Goal: Communication & Community: Answer question/provide support

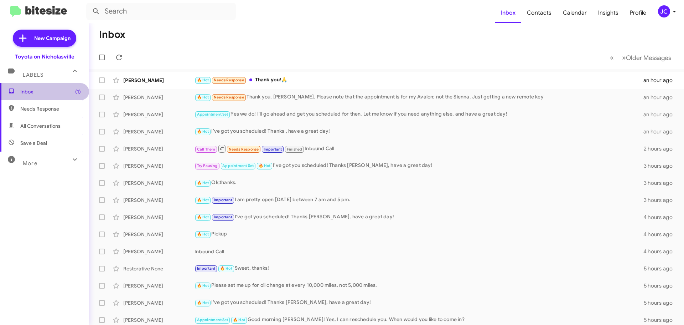
click at [50, 96] on span "Inbox (1)" at bounding box center [44, 91] width 89 height 17
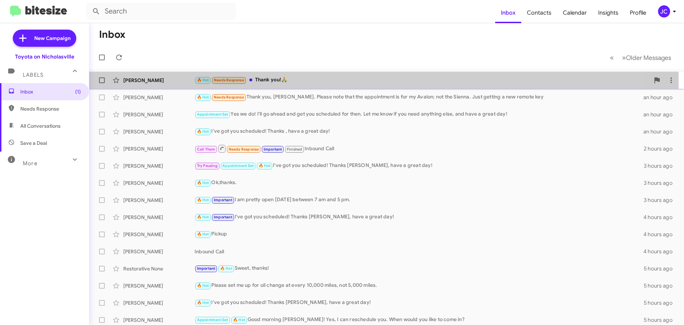
click at [163, 80] on div "[PERSON_NAME]" at bounding box center [158, 80] width 71 height 7
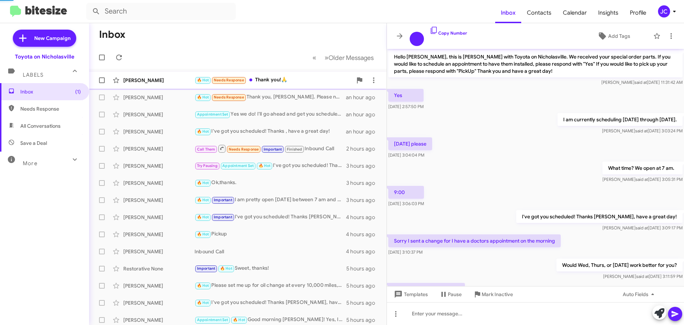
scroll to position [89, 0]
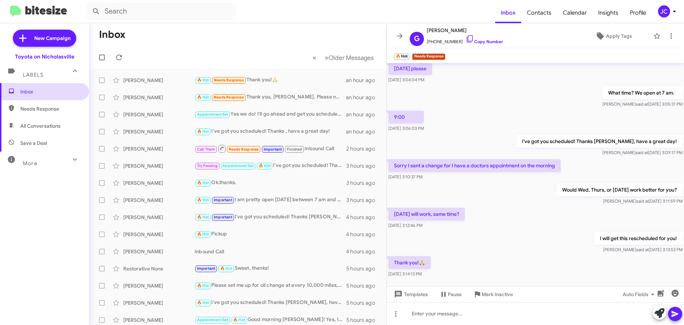
click at [43, 95] on span "Inbox" at bounding box center [50, 91] width 61 height 7
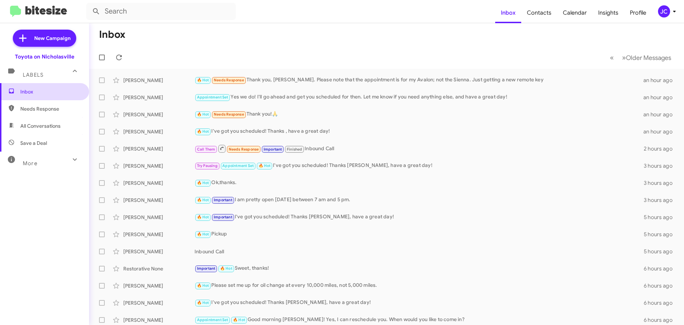
click at [41, 93] on span "Inbox" at bounding box center [50, 91] width 61 height 7
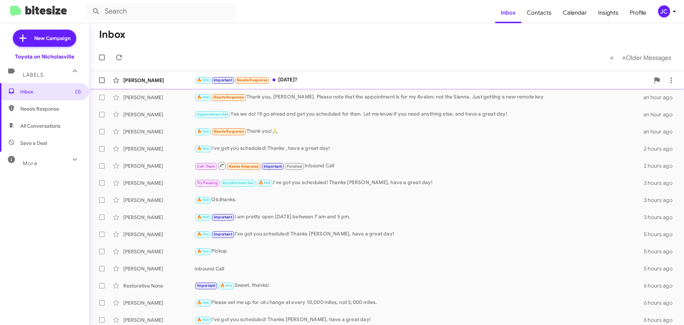
click at [302, 75] on div "[PERSON_NAME] 🔥 Hot Important Needs Response [DATE]? 2 minutes ago" at bounding box center [386, 80] width 583 height 14
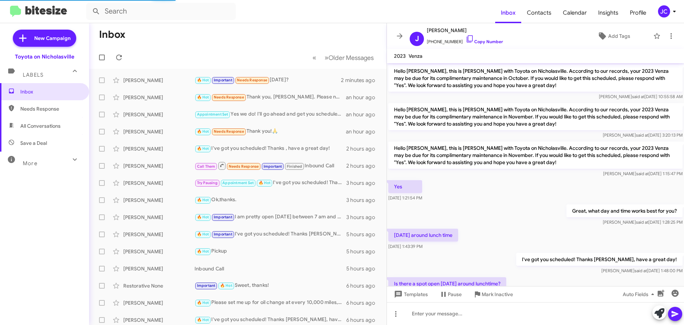
scroll to position [404, 0]
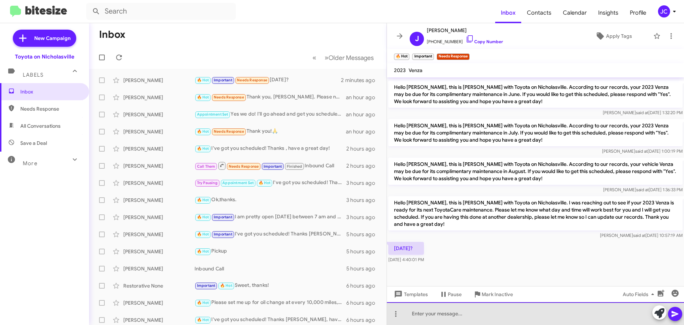
click at [432, 322] on div at bounding box center [535, 313] width 297 height 23
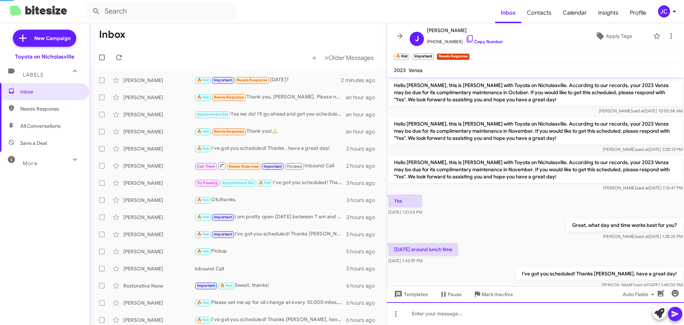
scroll to position [36, 0]
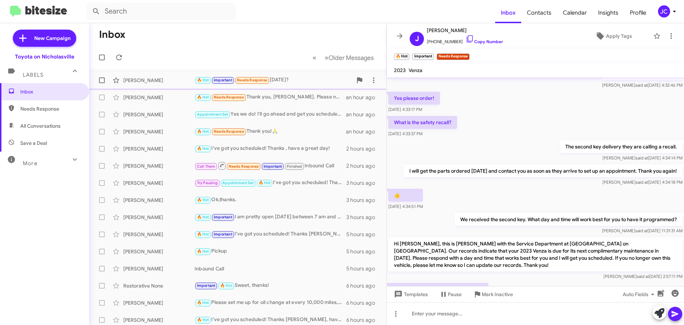
click at [152, 79] on div "[PERSON_NAME]" at bounding box center [158, 80] width 71 height 7
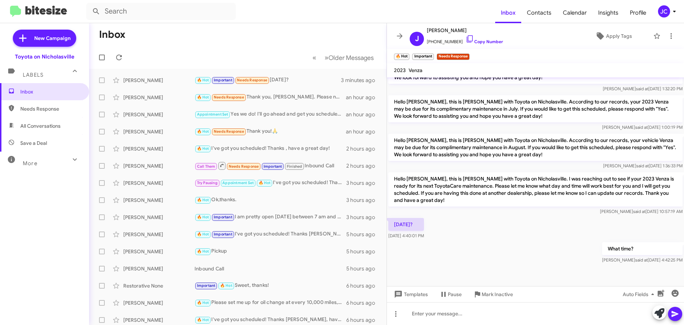
scroll to position [1079, 0]
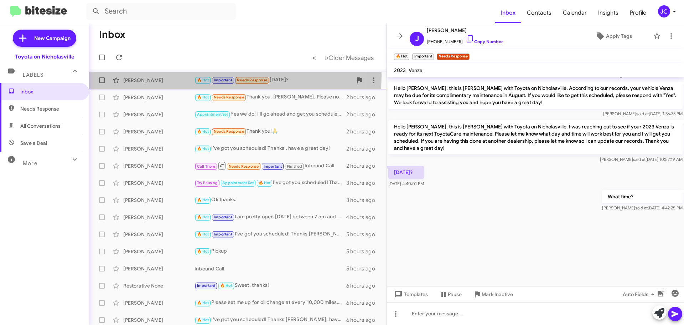
drag, startPoint x: 147, startPoint y: 77, endPoint x: 151, endPoint y: 83, distance: 7.2
click at [147, 77] on div "[PERSON_NAME] 🔥 Hot Important Needs Response [DATE]? 16 minutes ago" at bounding box center [238, 80] width 286 height 14
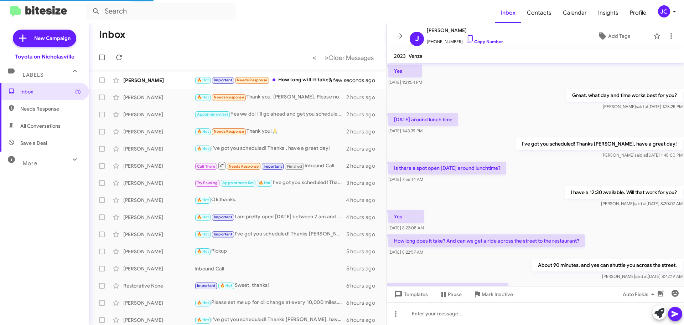
scroll to position [362, 0]
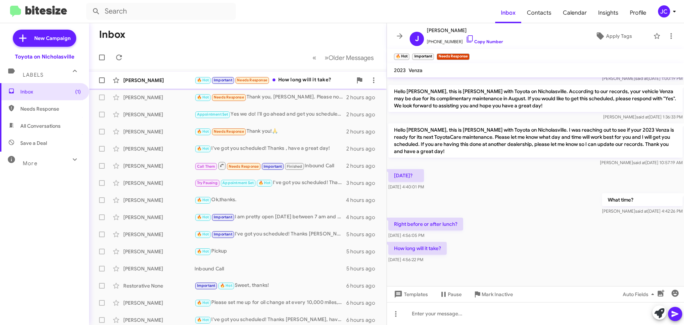
click at [162, 75] on div "John Bogusewski 🔥 Hot Important Needs Response How long will it take? a few sec…" at bounding box center [238, 80] width 286 height 14
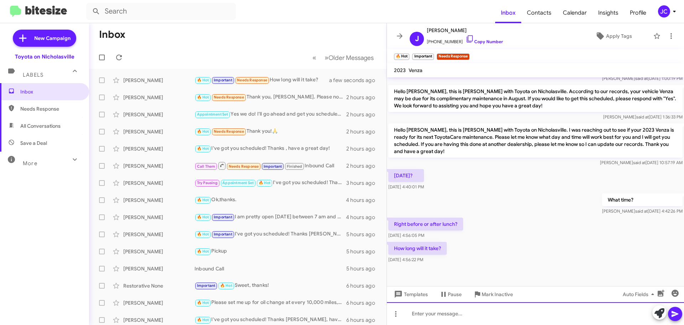
click at [469, 321] on div at bounding box center [535, 313] width 297 height 23
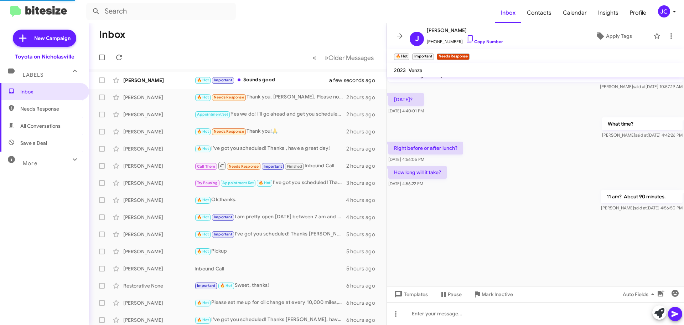
scroll to position [376, 0]
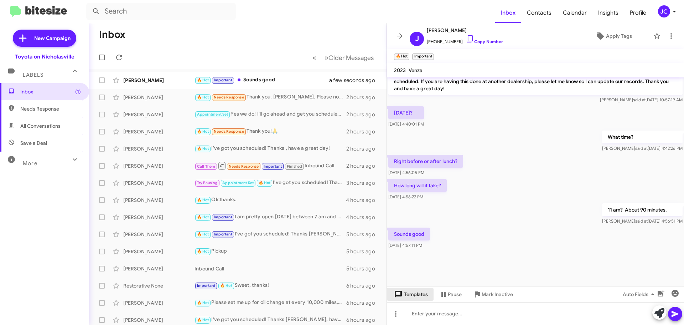
click at [411, 297] on span "Templates" at bounding box center [410, 293] width 35 height 13
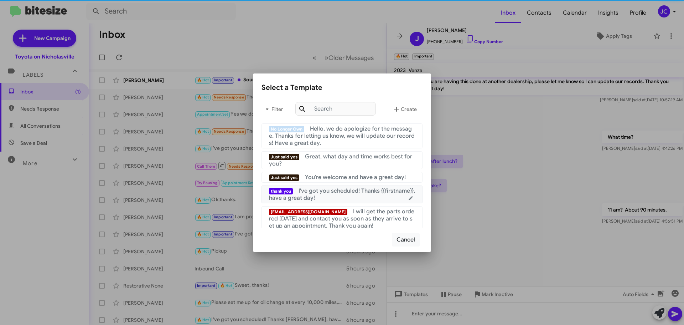
drag, startPoint x: 352, startPoint y: 201, endPoint x: 367, endPoint y: 206, distance: 16.3
click at [352, 201] on div "thank you I've got you scheduled! Thanks {{firstname}}, have a great day!" at bounding box center [342, 194] width 146 height 14
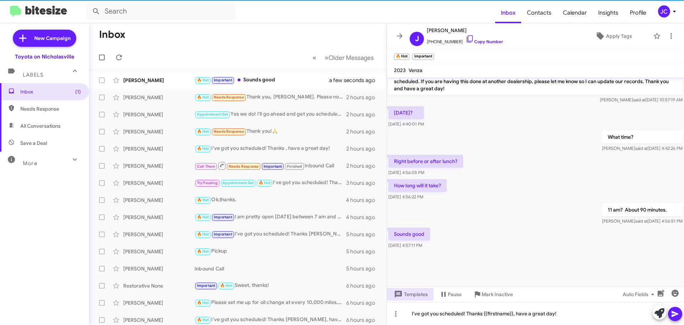
click at [674, 316] on icon at bounding box center [675, 313] width 9 height 9
